Goal: Download file/media

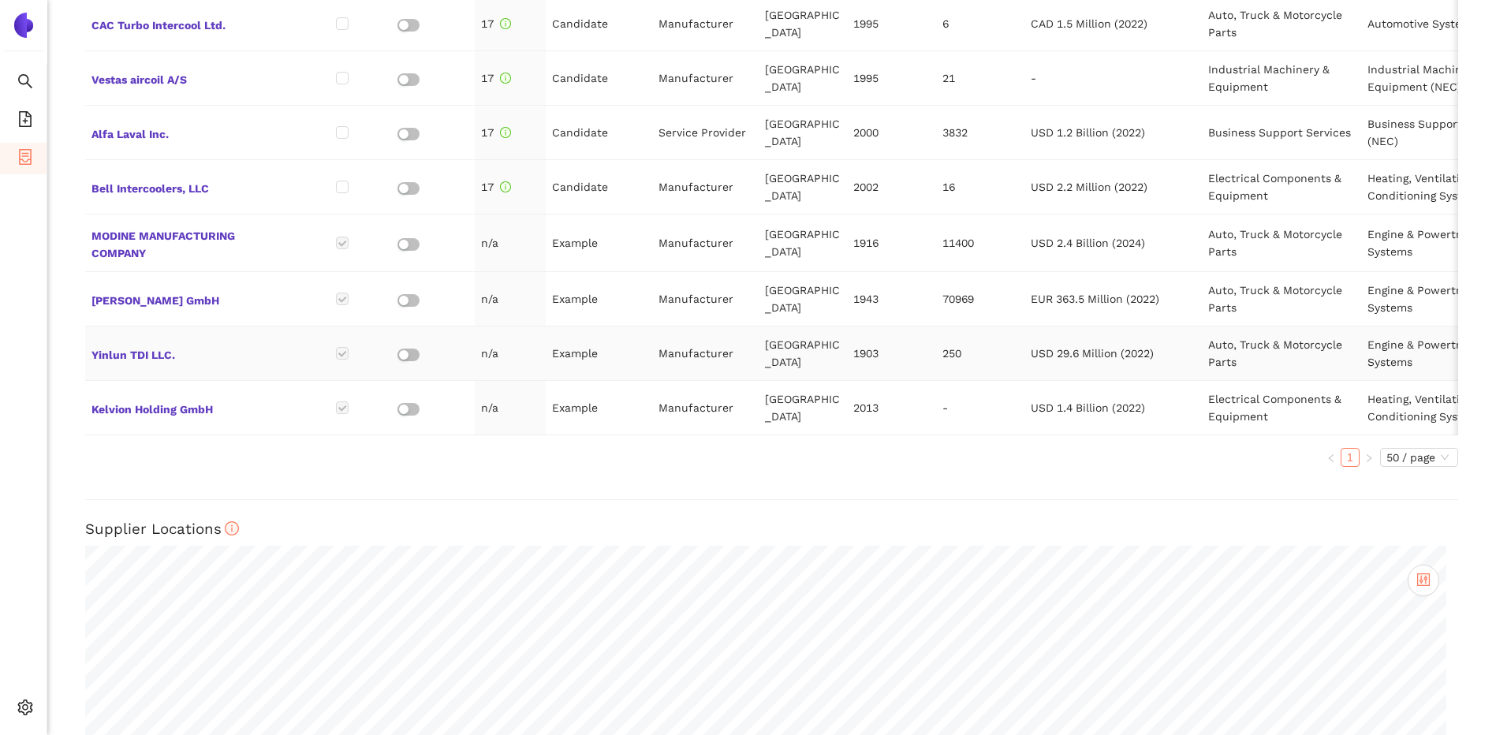
scroll to position [1046, 0]
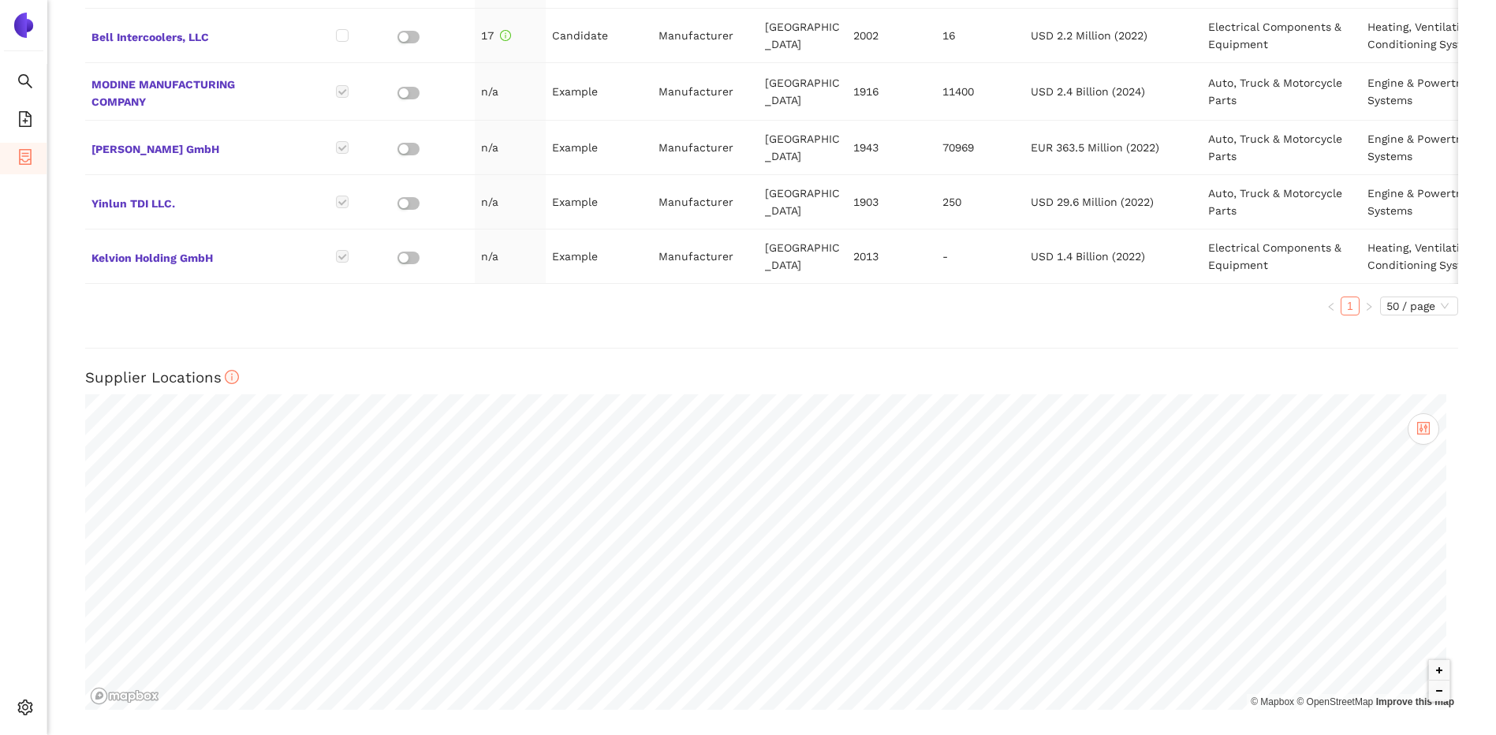
click at [1463, 473] on div "Back eSourcing : Charge Air Coolers Project Timeline Entry Mask Kick-Off Done […" at bounding box center [771, 367] width 1449 height 735
click at [1435, 319] on div "Name Known Supplier? Role in Project Supplier Type Country Foundation Employees…" at bounding box center [771, 2] width 1373 height 651
click at [1430, 306] on span "50 / page" at bounding box center [1419, 305] width 65 height 17
click at [1448, 309] on div "Back eSourcing : Charge Air Coolers Project Timeline Entry Mask Kick-Off Done […" at bounding box center [771, 367] width 1449 height 735
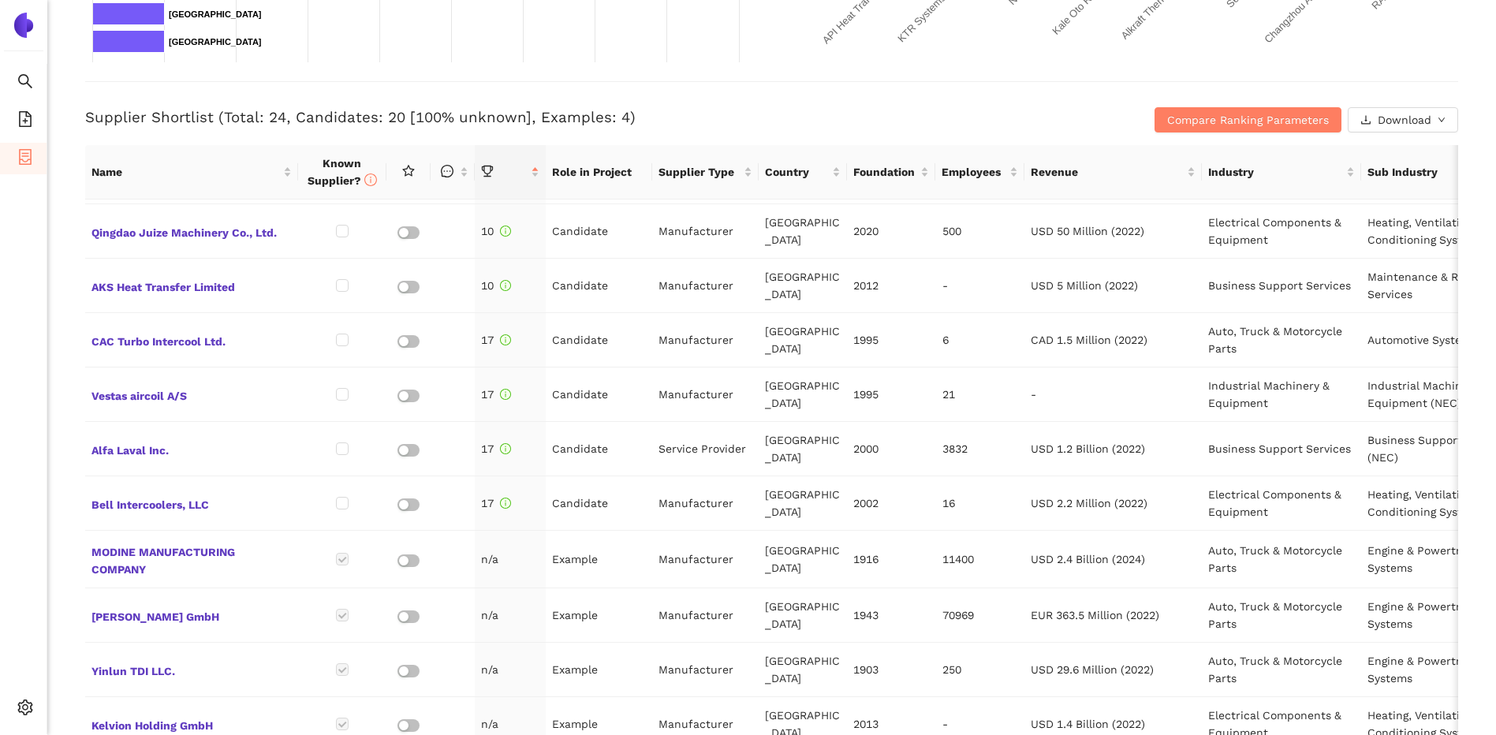
scroll to position [573, 0]
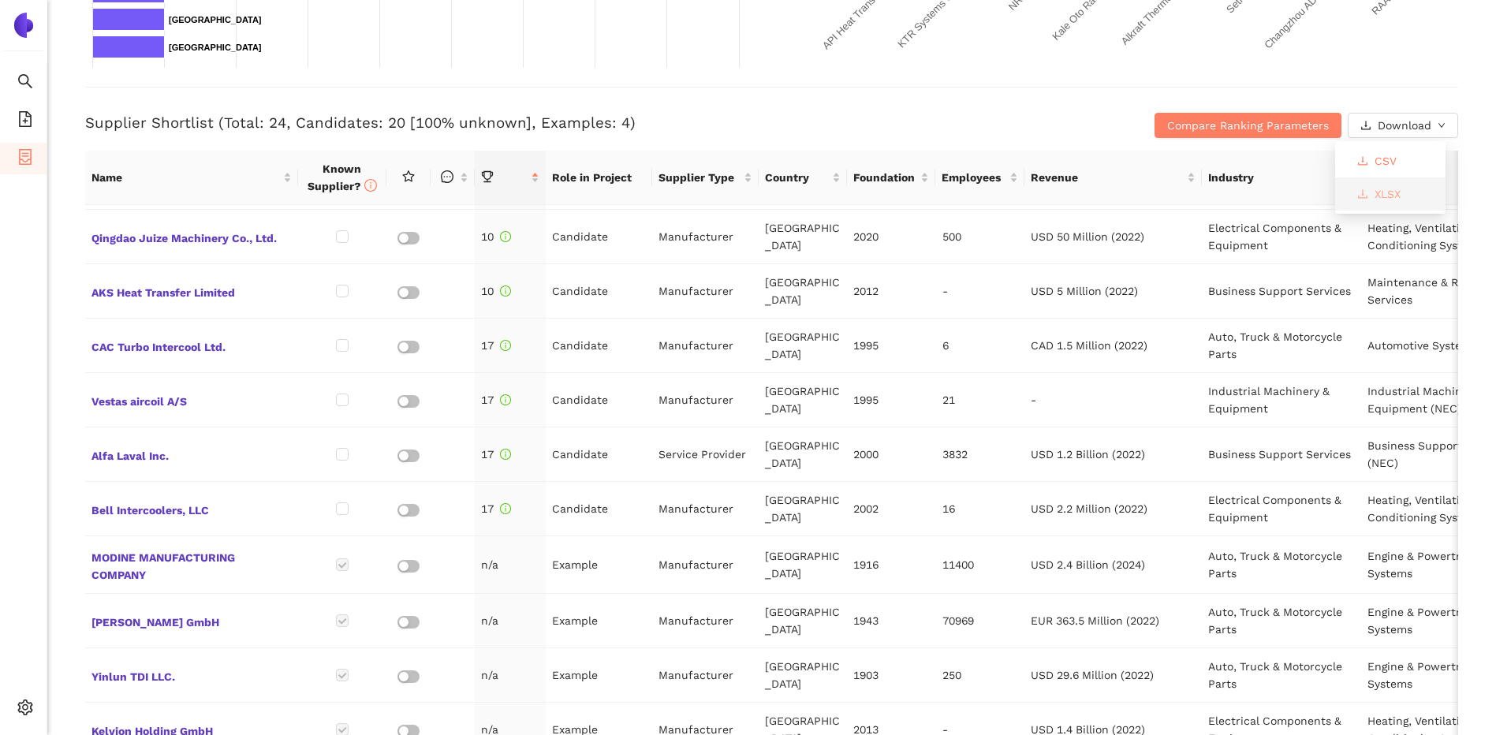
click at [1391, 188] on span "XLSX" at bounding box center [1388, 193] width 26 height 17
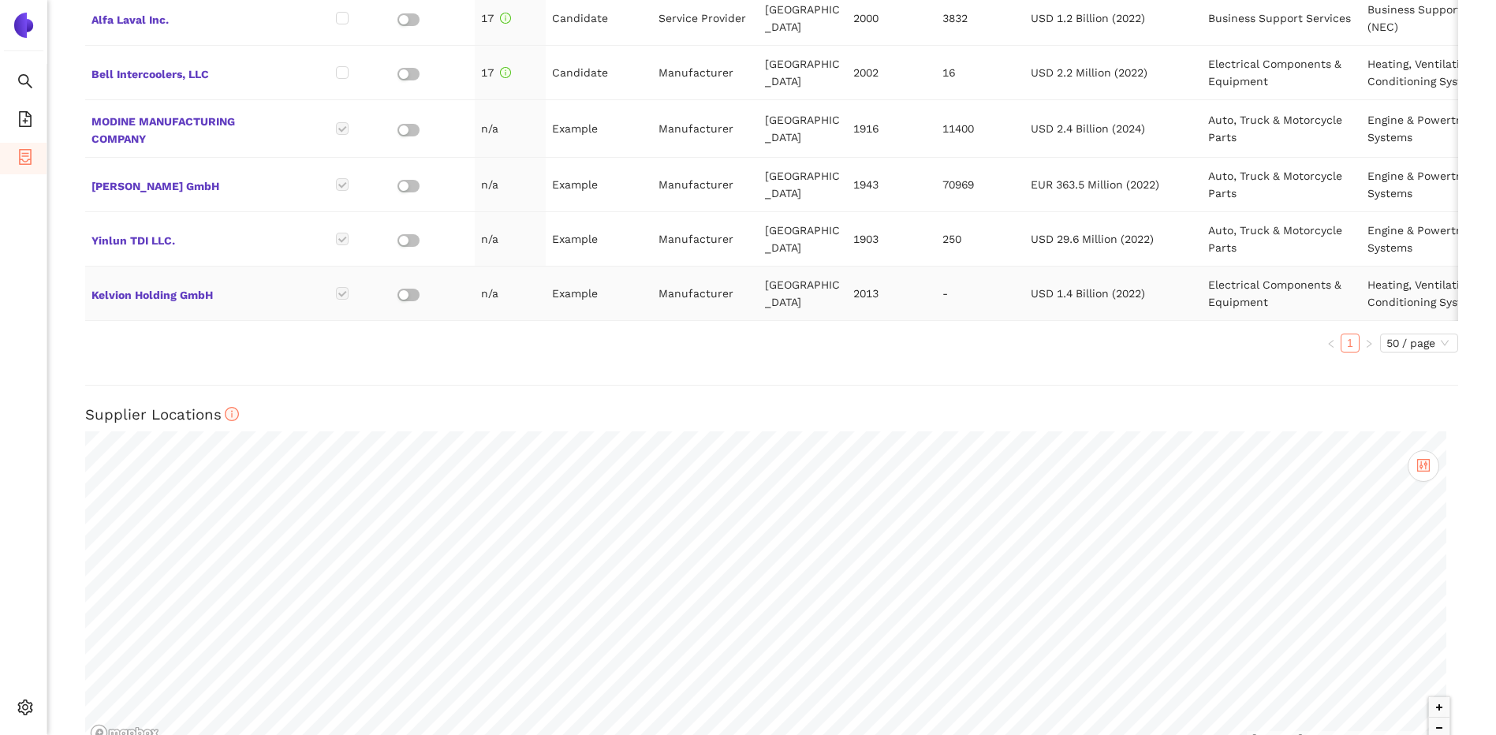
scroll to position [1046, 0]
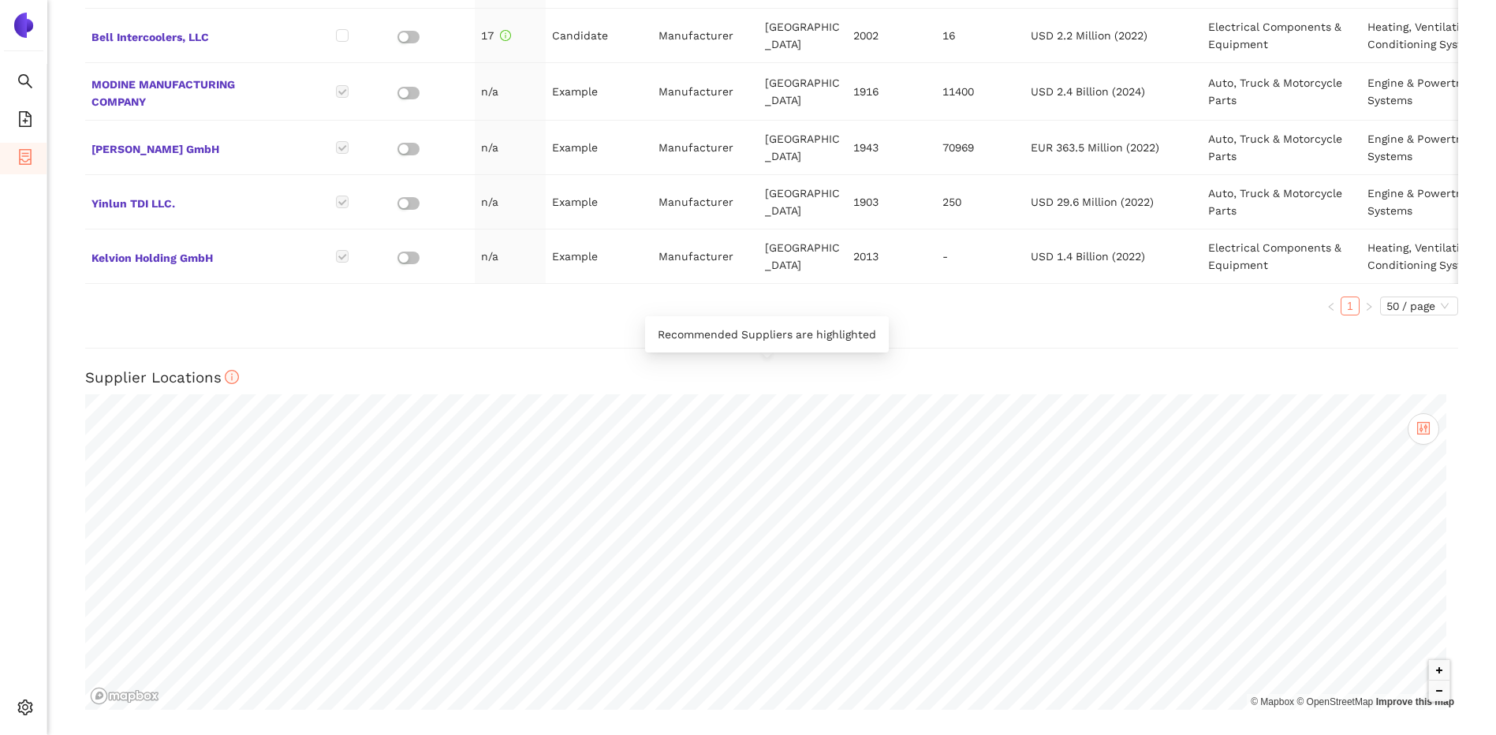
click at [228, 377] on icon "info-circle" at bounding box center [232, 377] width 13 height 13
click at [1418, 425] on icon "control" at bounding box center [1423, 429] width 10 height 10
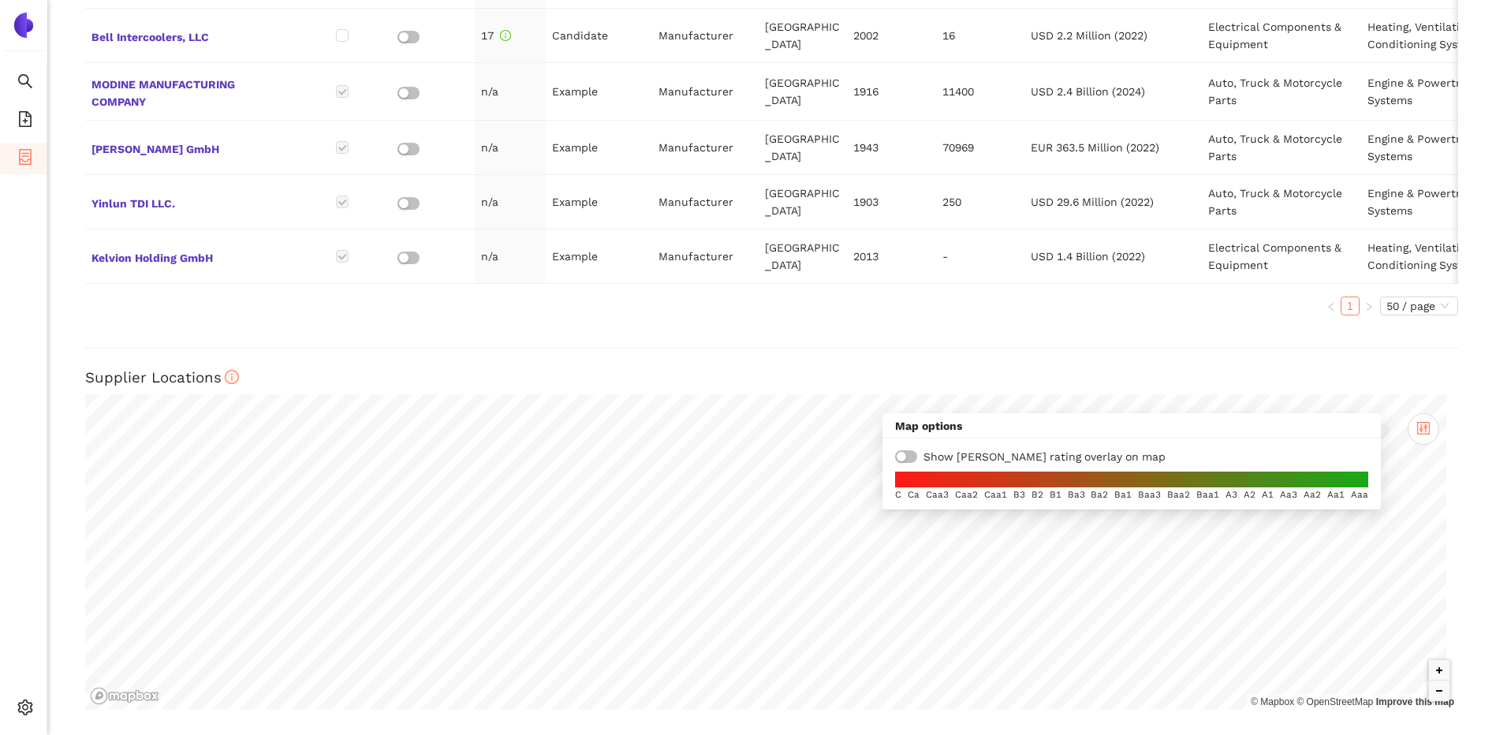
click at [918, 459] on div "Show [PERSON_NAME] rating overlay on map" at bounding box center [1131, 456] width 473 height 17
click at [906, 458] on button "button" at bounding box center [906, 456] width 22 height 13
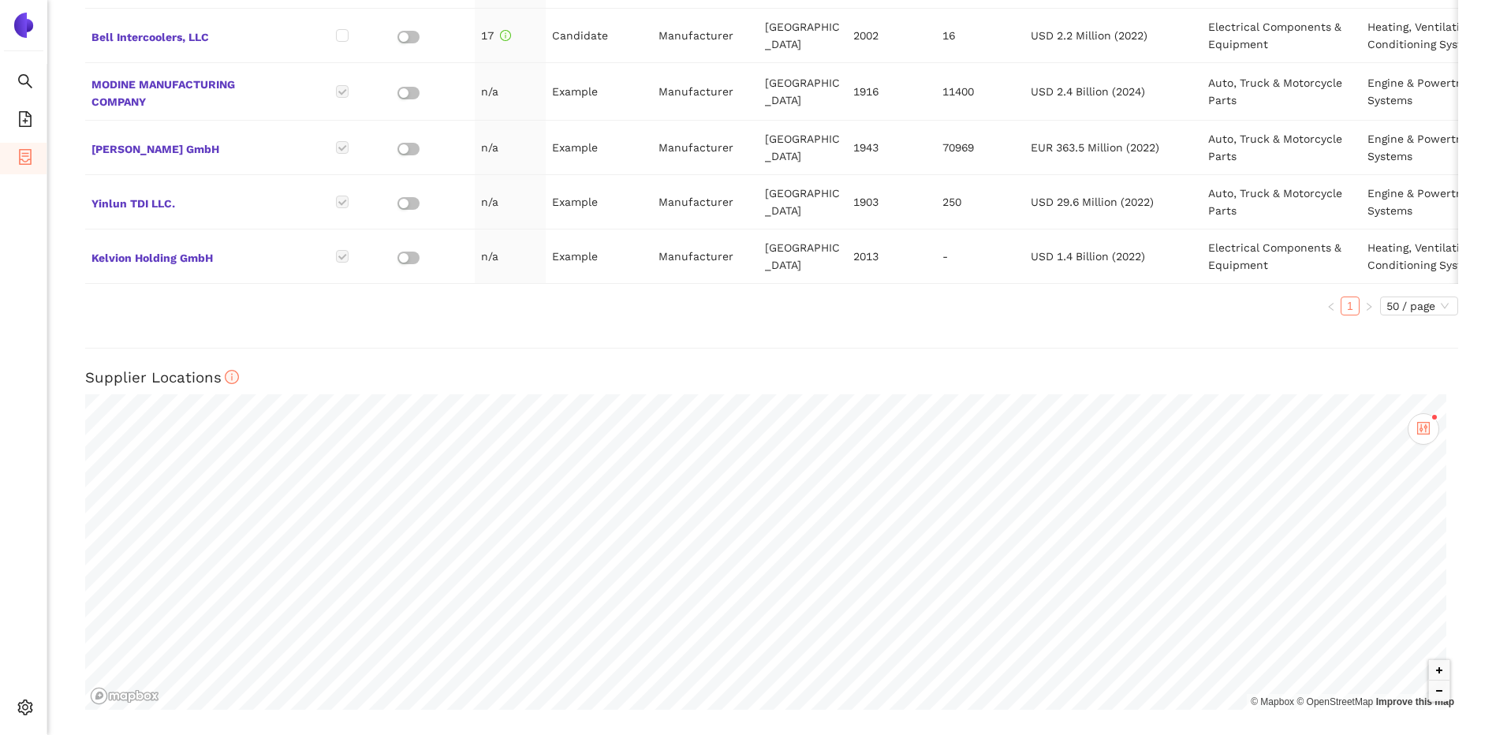
click at [1121, 361] on div "Back eSourcing : Charge Air Coolers Project Timeline Entry Mask Kick-Off Done […" at bounding box center [771, 367] width 1449 height 735
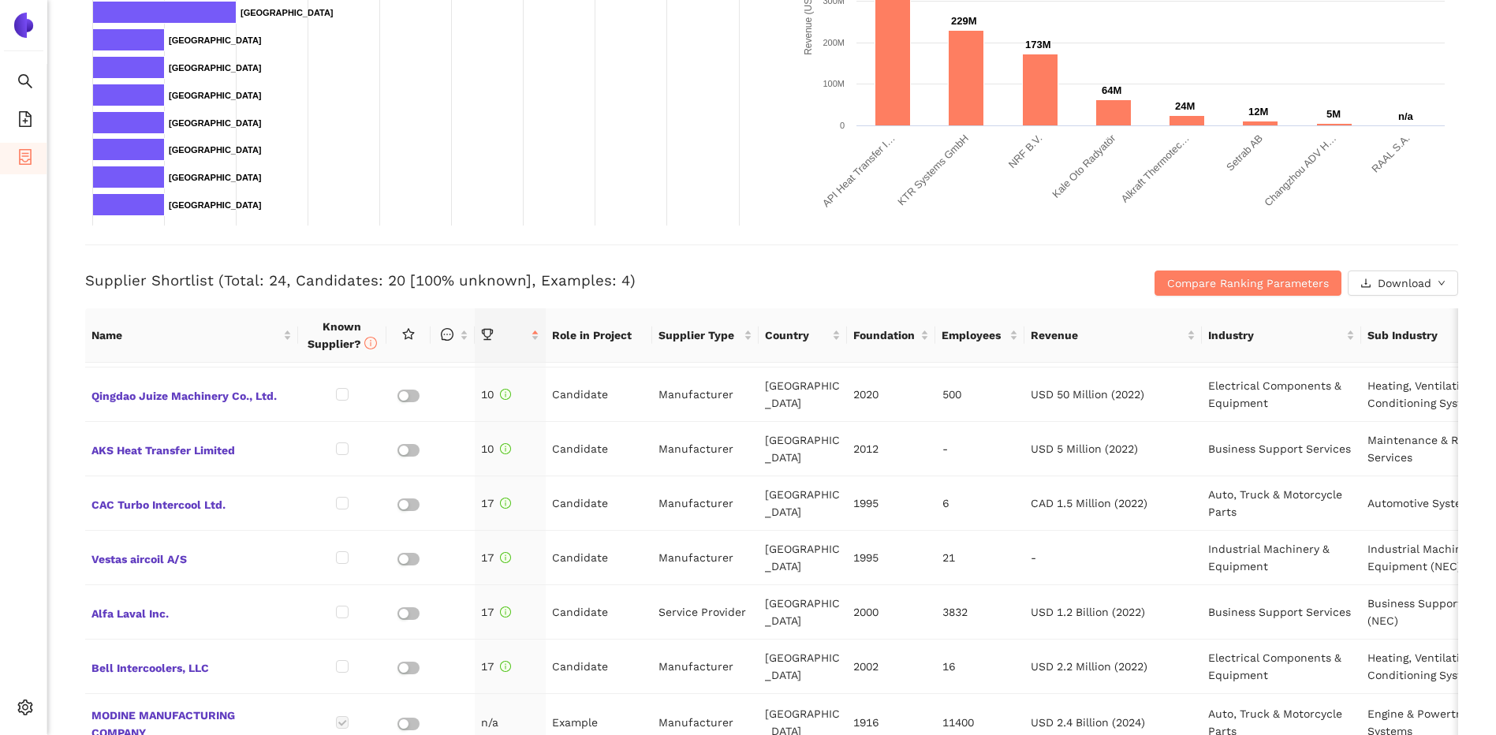
scroll to position [0, 0]
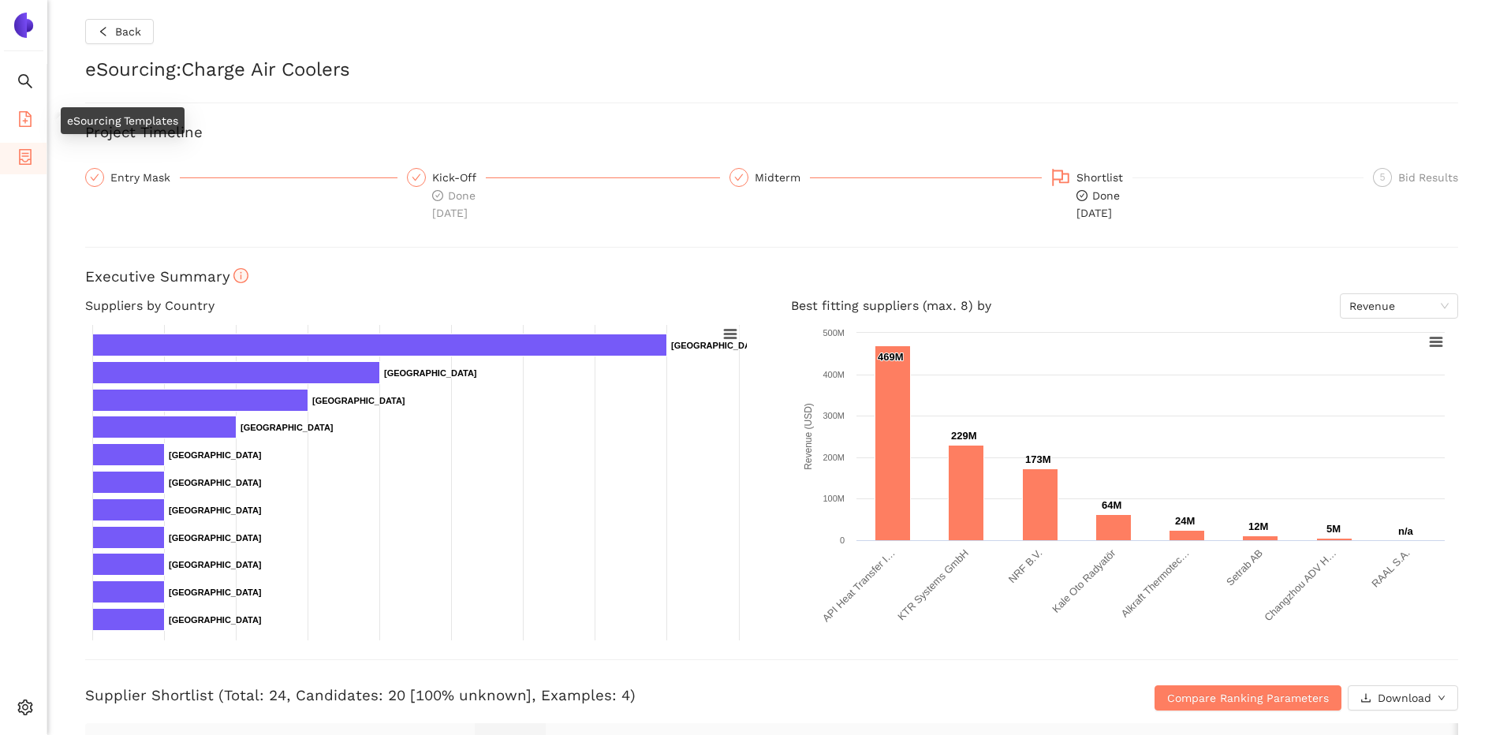
click at [23, 110] on span "file-add" at bounding box center [25, 122] width 16 height 32
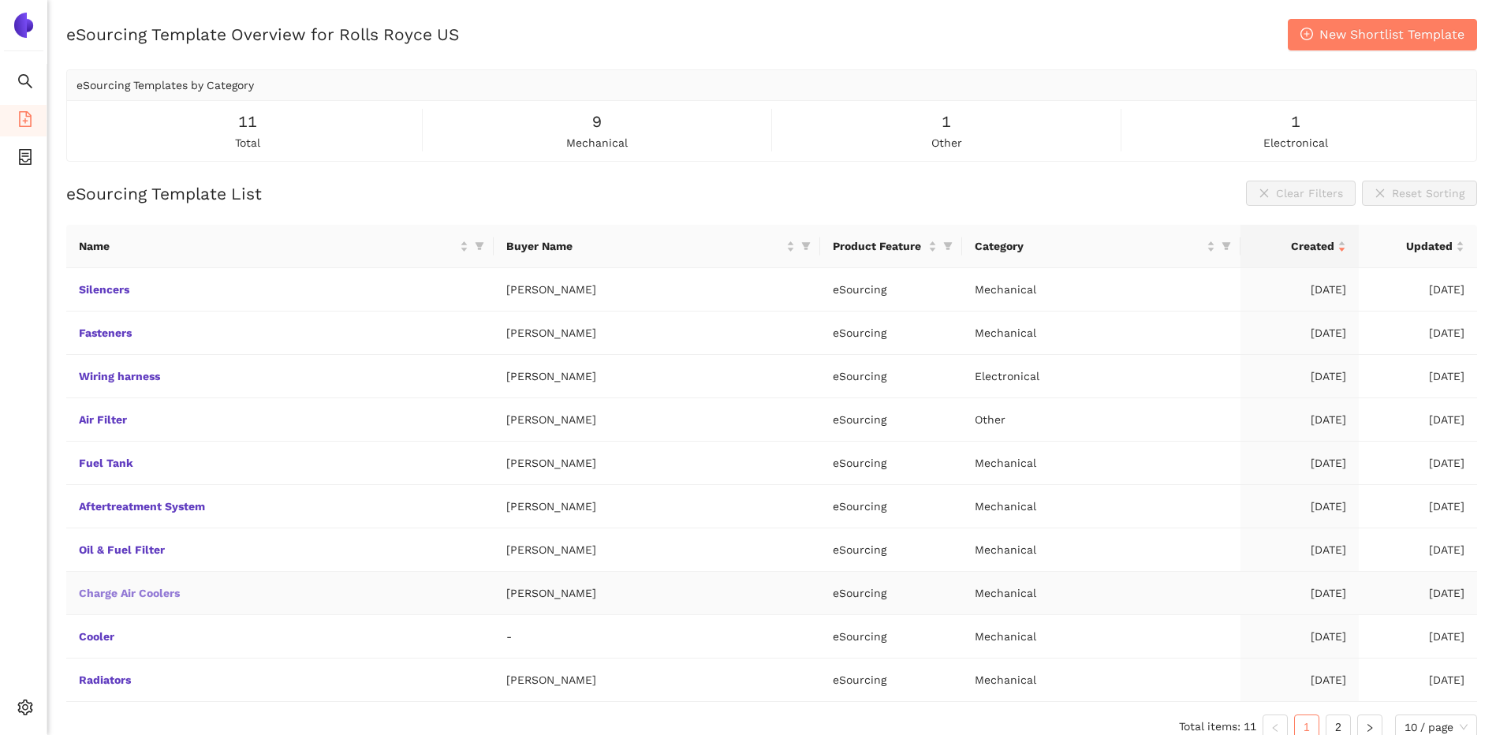
click at [0, 0] on link "Charge Air Coolers" at bounding box center [0, 0] width 0 height 0
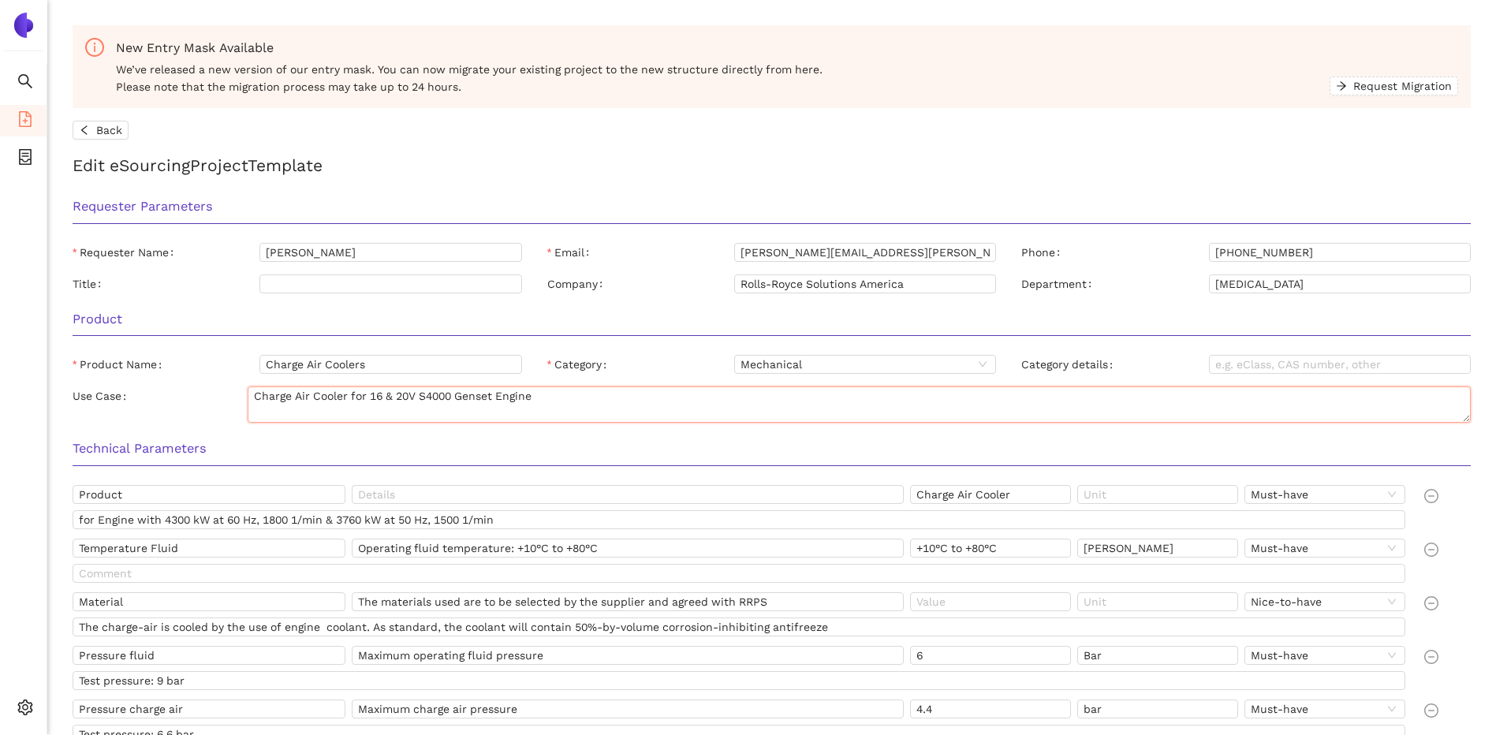
drag, startPoint x: 536, startPoint y: 396, endPoint x: 242, endPoint y: 391, distance: 293.5
click at [242, 391] on div "Use Case Charge Air Cooler for 16 & 20V S4000 Genset Engine" at bounding box center [772, 405] width 1399 height 36
click at [125, 135] on button "Back" at bounding box center [101, 130] width 56 height 19
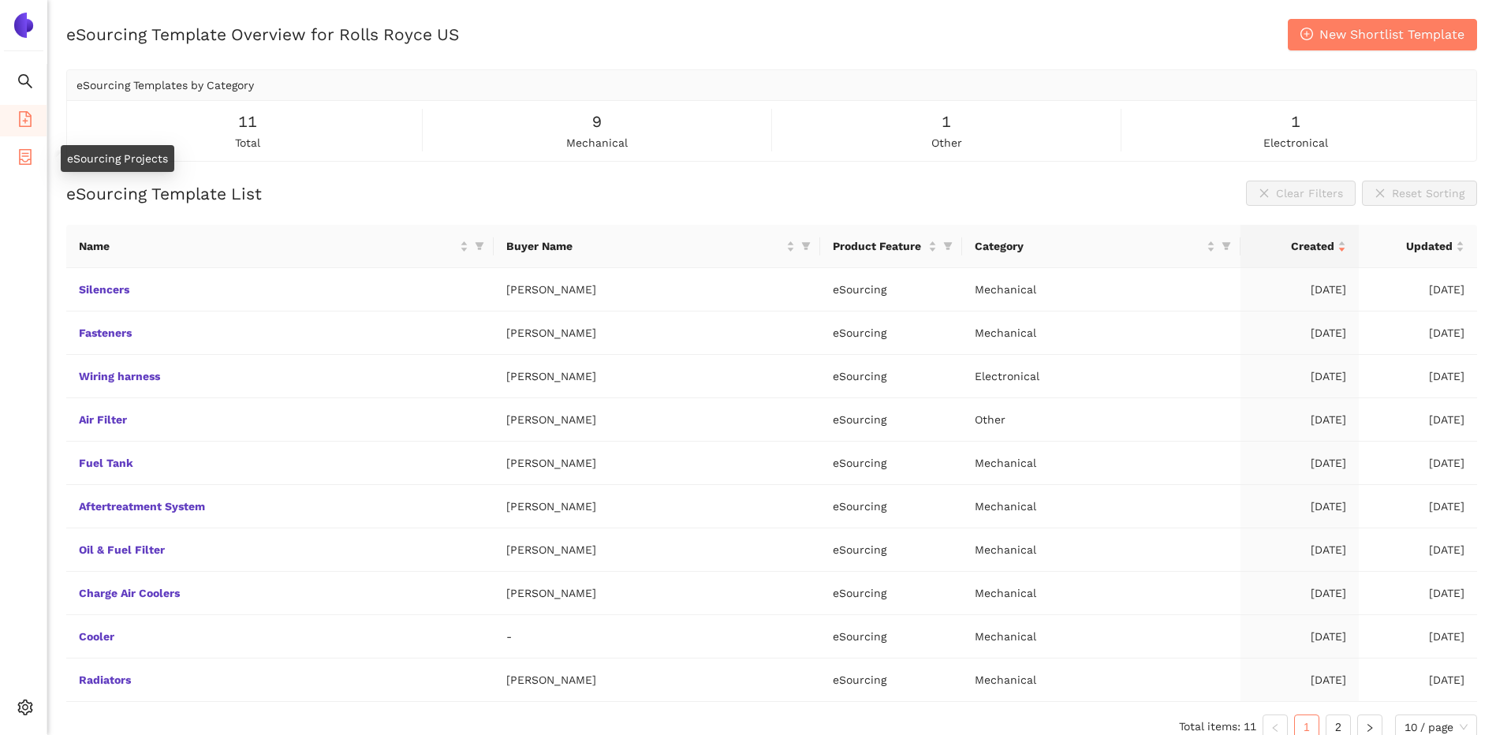
click at [36, 151] on li "eSourcing Projects" at bounding box center [23, 159] width 47 height 32
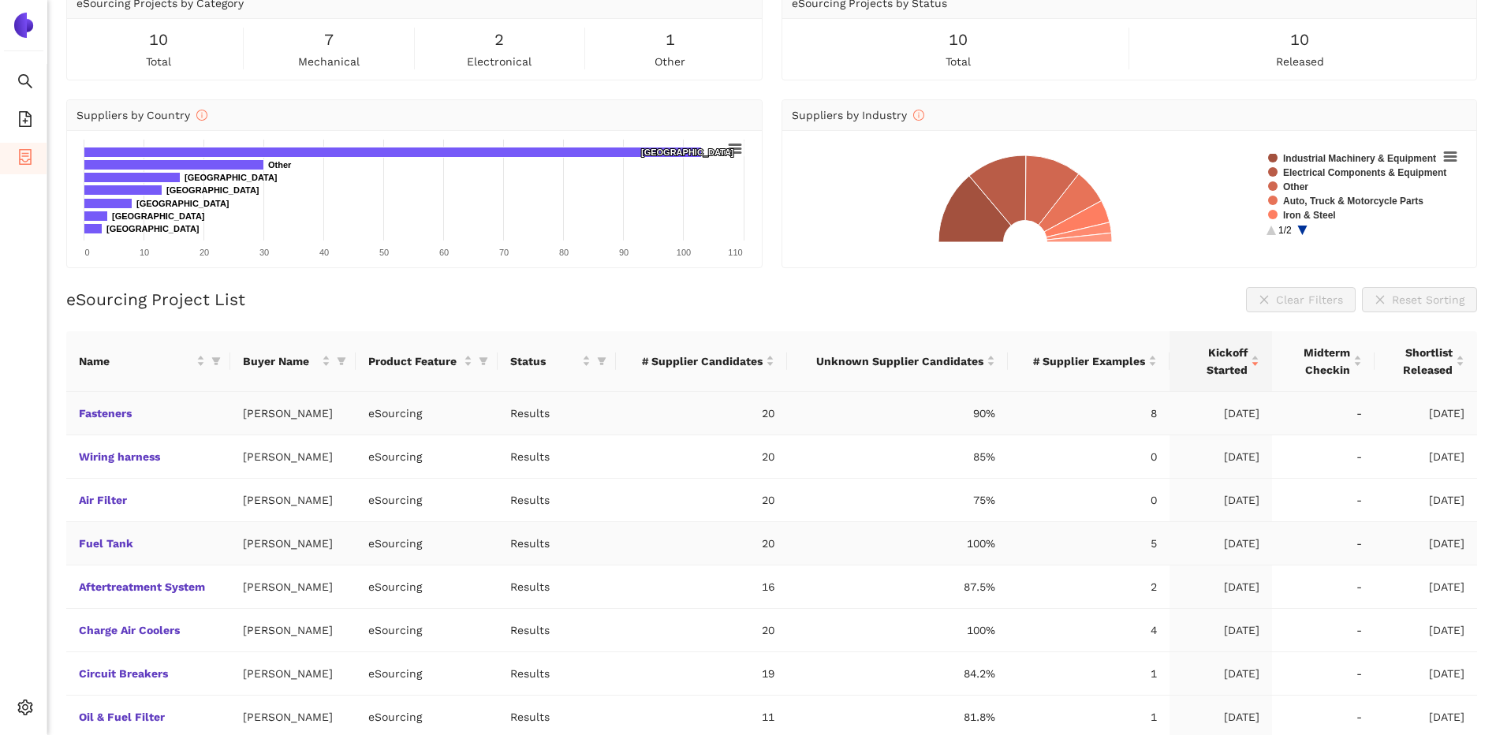
scroll to position [158, 0]
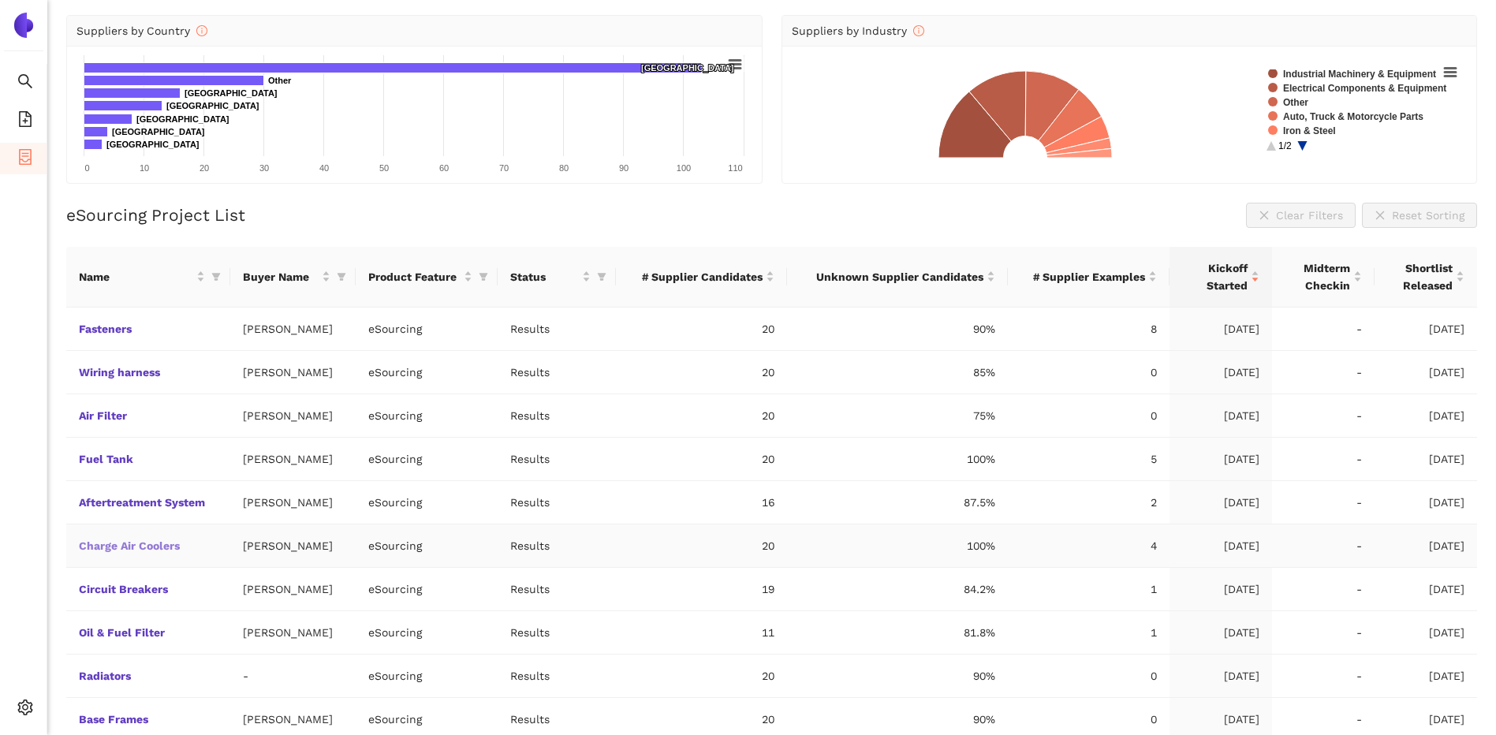
click at [0, 0] on link "Charge Air Coolers" at bounding box center [0, 0] width 0 height 0
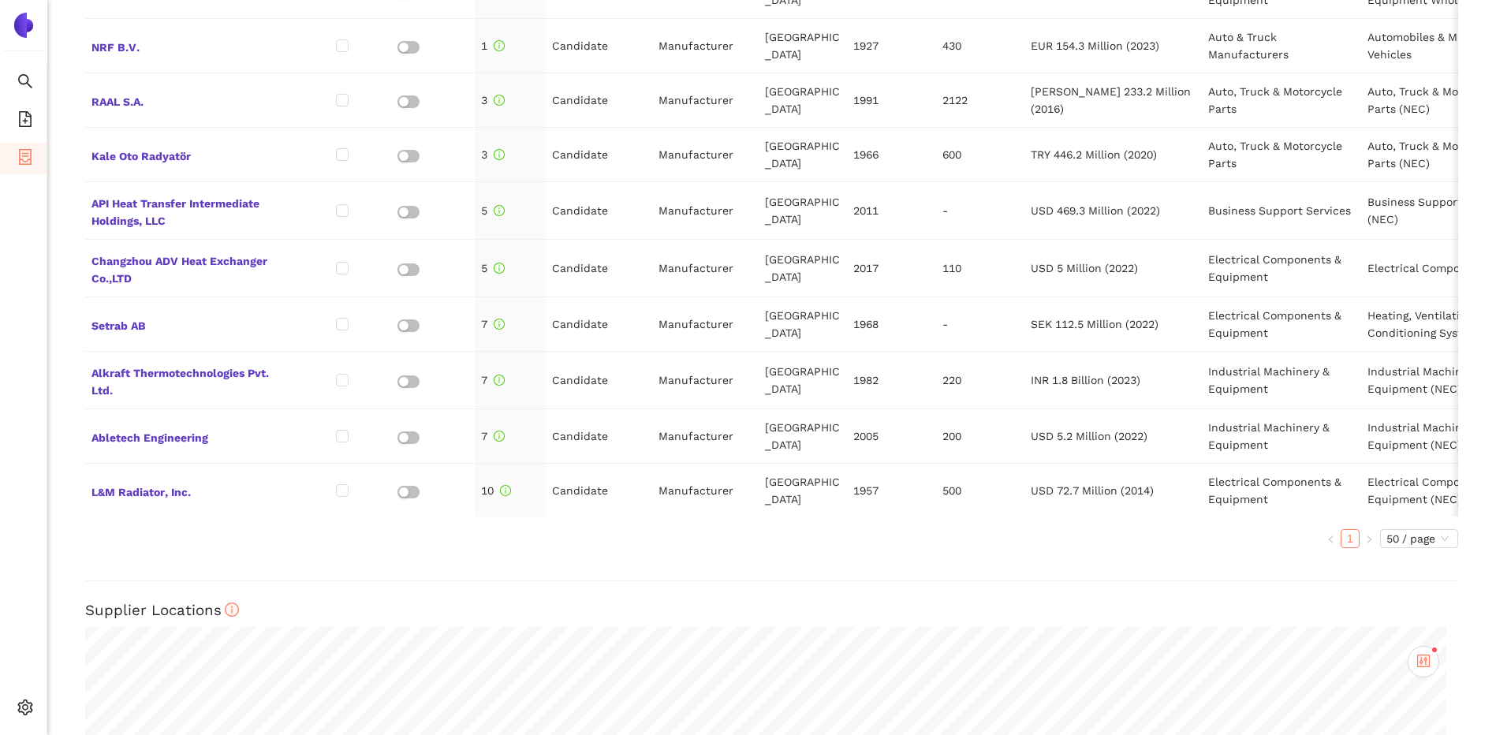
scroll to position [1046, 0]
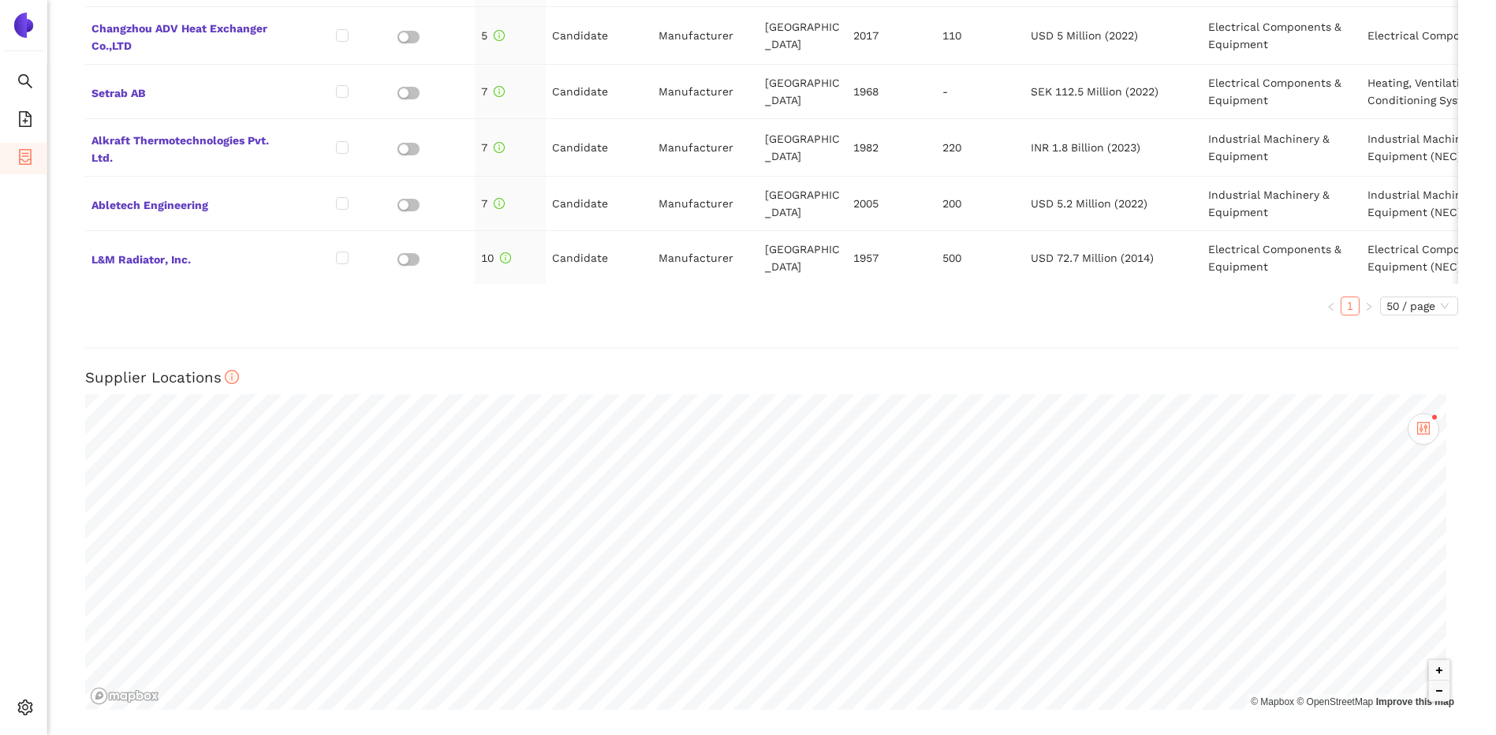
click at [1022, 327] on div "Name Known Supplier? Role in Project Supplier Type Country Foundation Employees…" at bounding box center [771, 2] width 1373 height 651
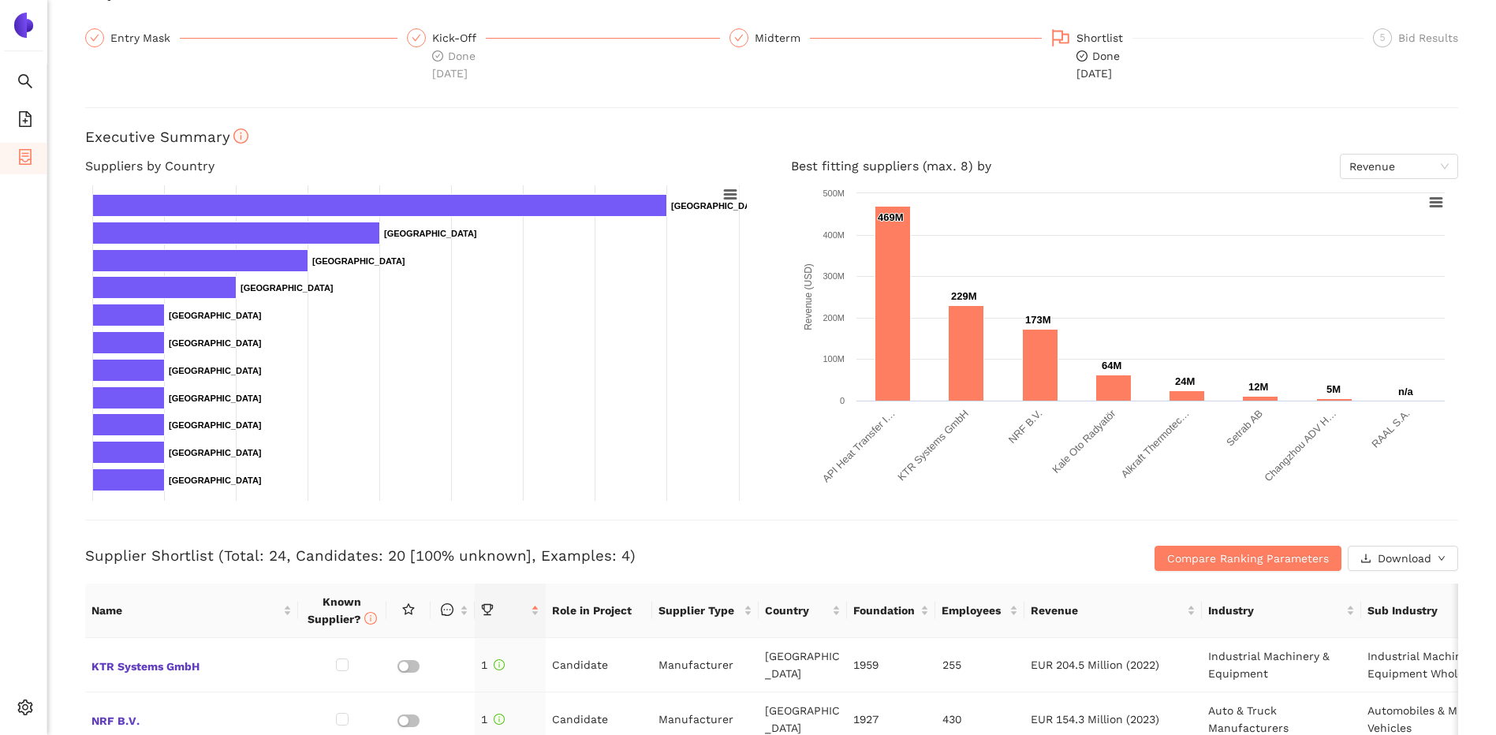
scroll to position [0, 0]
